Goal: Go to known website: Access a specific website the user already knows

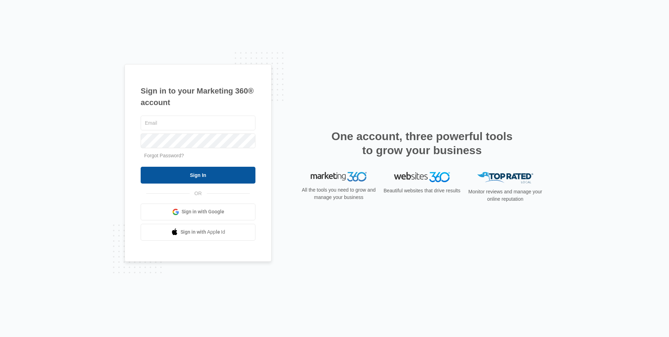
type input "[PERSON_NAME][EMAIL_ADDRESS][DOMAIN_NAME]"
click at [209, 182] on input "Sign In" at bounding box center [198, 175] width 115 height 17
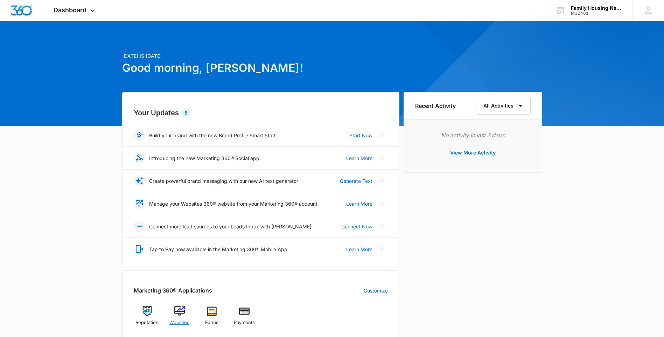
click at [171, 306] on div "Websites" at bounding box center [179, 318] width 27 height 25
